Goal: Transaction & Acquisition: Purchase product/service

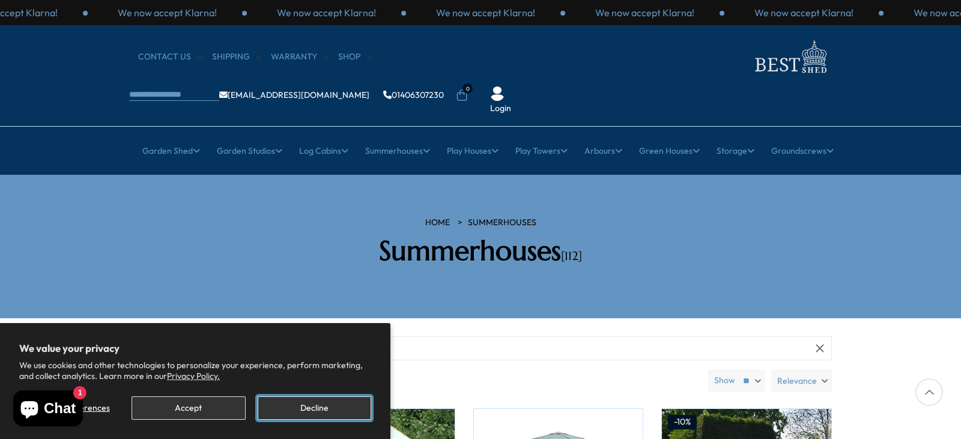
click at [283, 407] on button "Decline" at bounding box center [314, 407] width 113 height 23
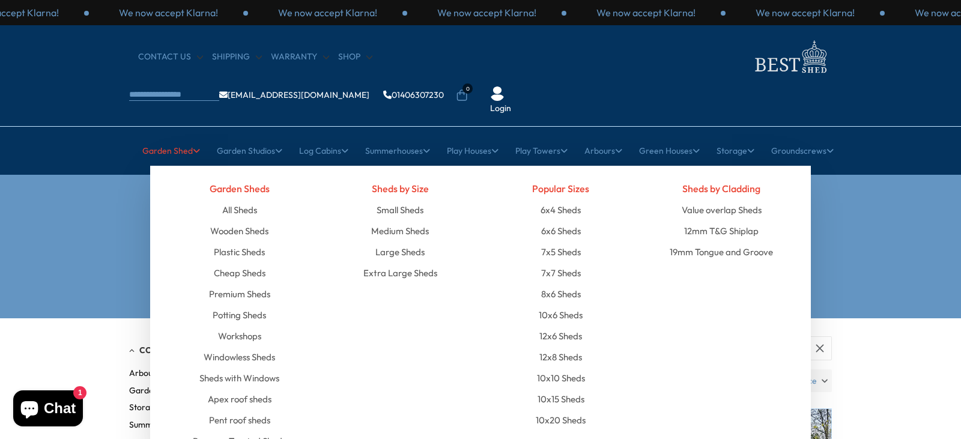
click at [174, 136] on link "Garden Shed" at bounding box center [171, 151] width 58 height 30
click at [241, 199] on link "All Sheds" at bounding box center [239, 209] width 35 height 21
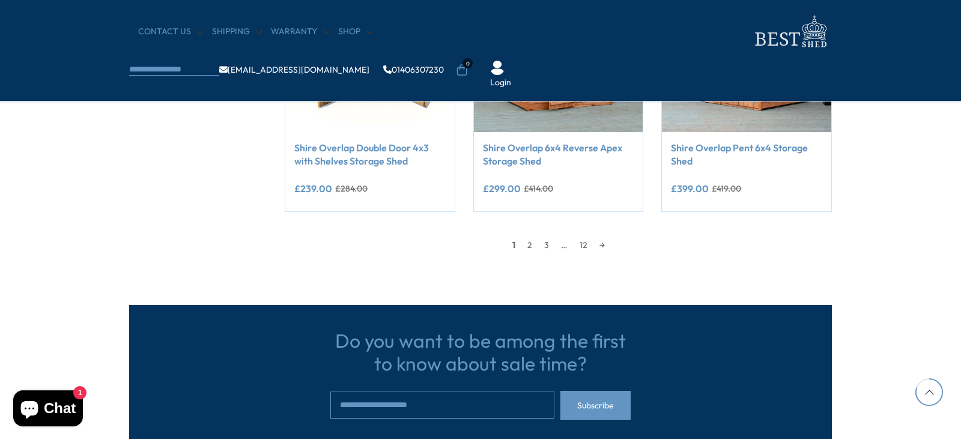
scroll to position [1153, 0]
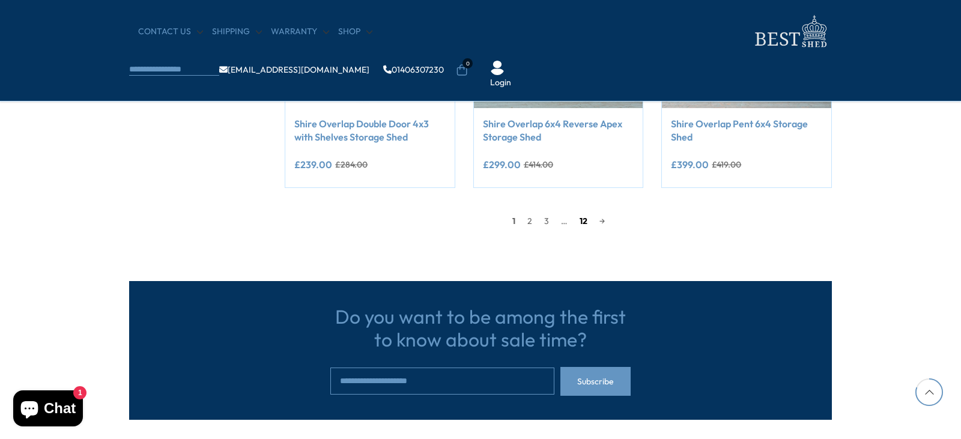
click at [578, 224] on link "12" at bounding box center [583, 221] width 20 height 18
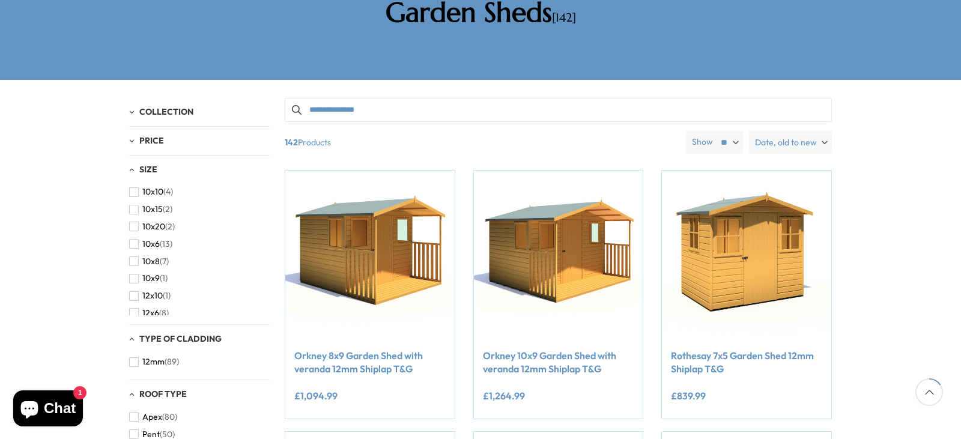
scroll to position [235, 0]
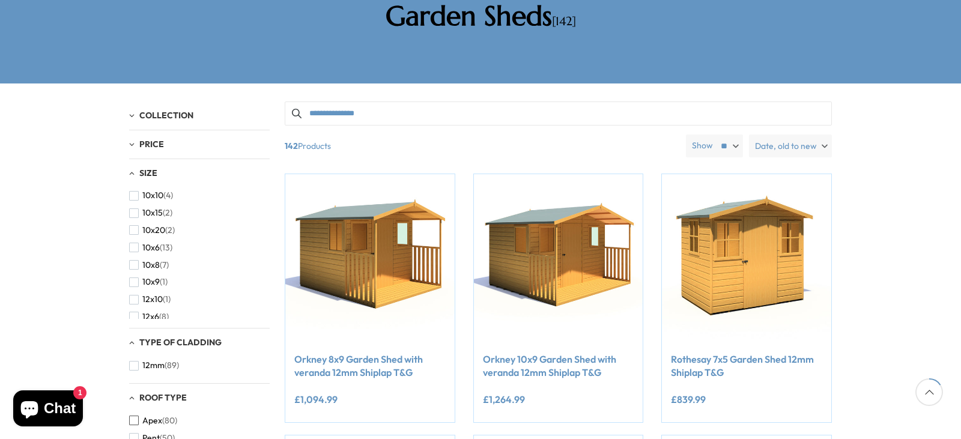
click at [139, 412] on button "Apex (80)" at bounding box center [153, 420] width 48 height 17
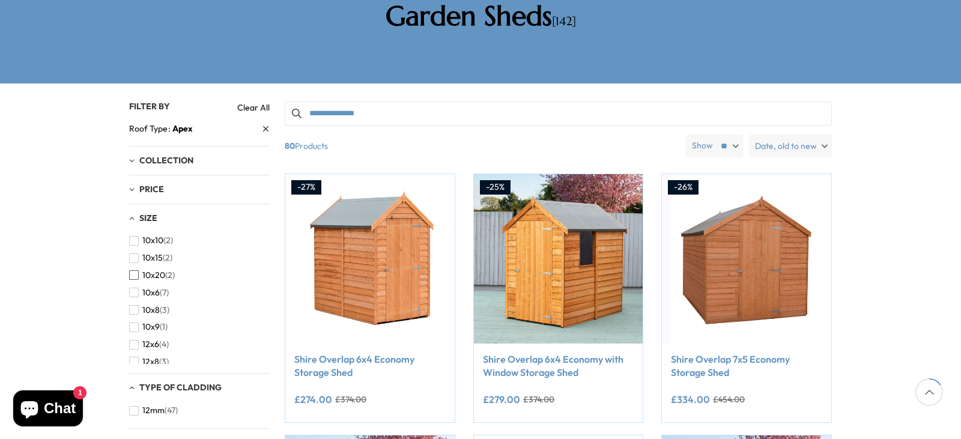
click at [136, 270] on span "button" at bounding box center [134, 275] width 10 height 10
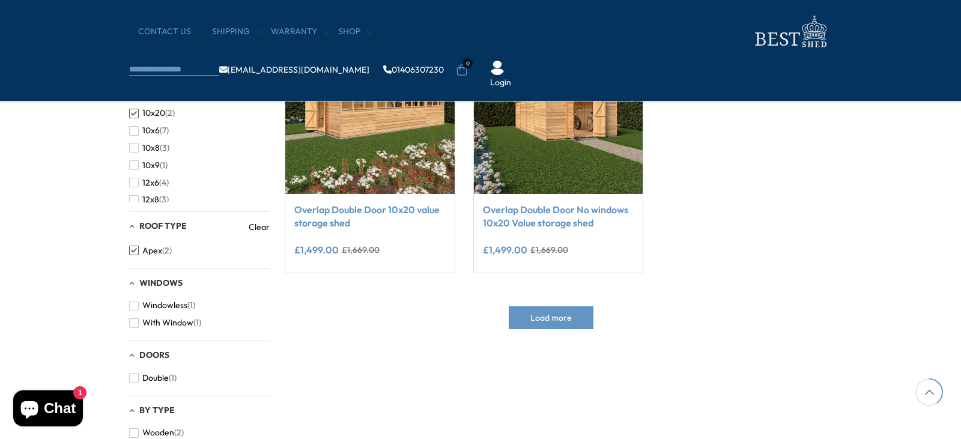
scroll to position [355, 0]
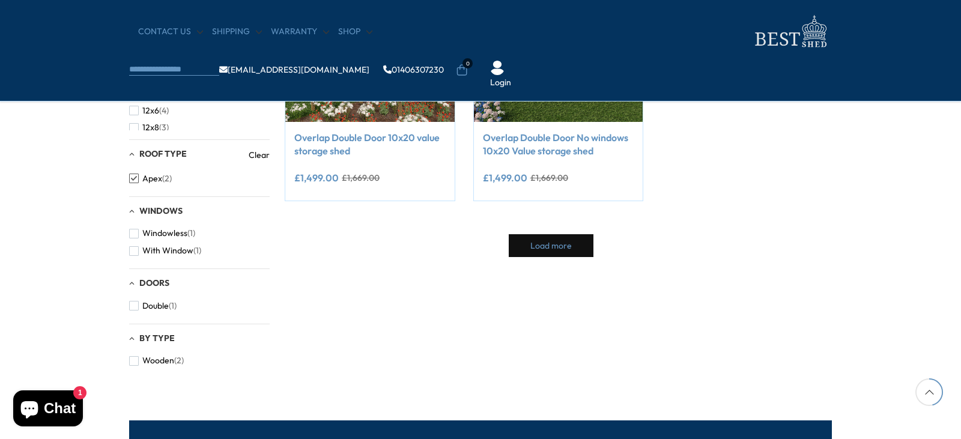
click at [564, 249] on span "Load more" at bounding box center [550, 245] width 41 height 8
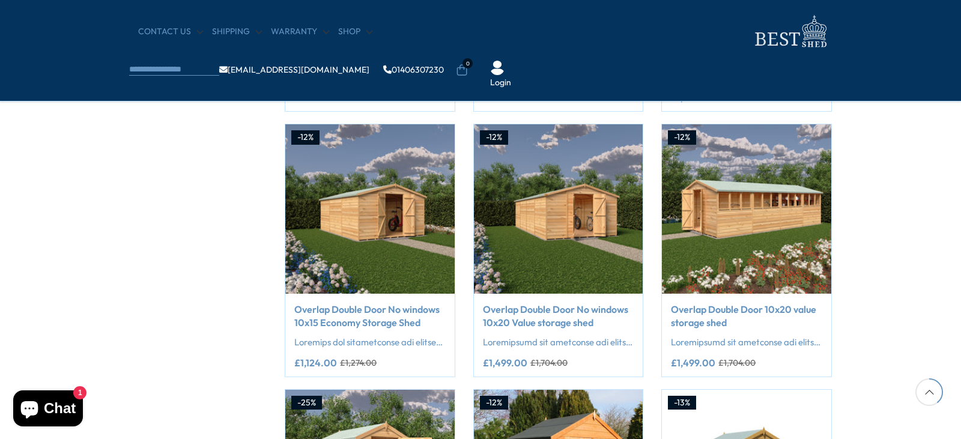
scroll to position [979, 0]
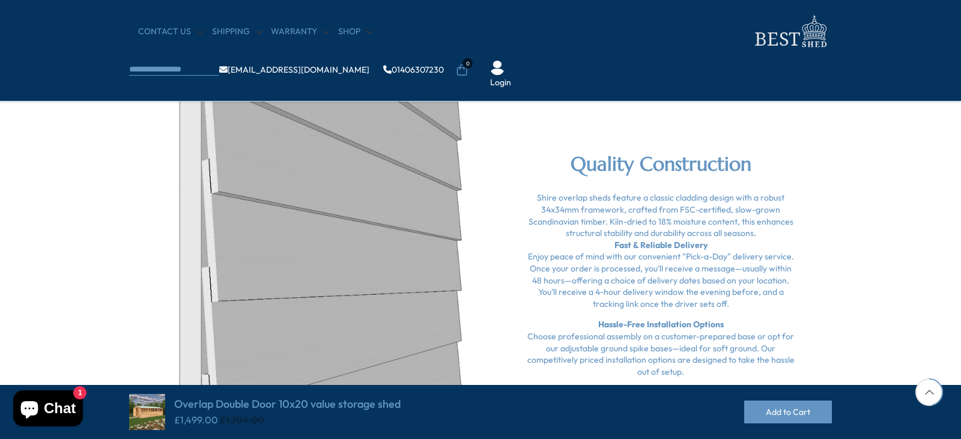
scroll to position [1345, 0]
